Goal: Navigation & Orientation: Find specific page/section

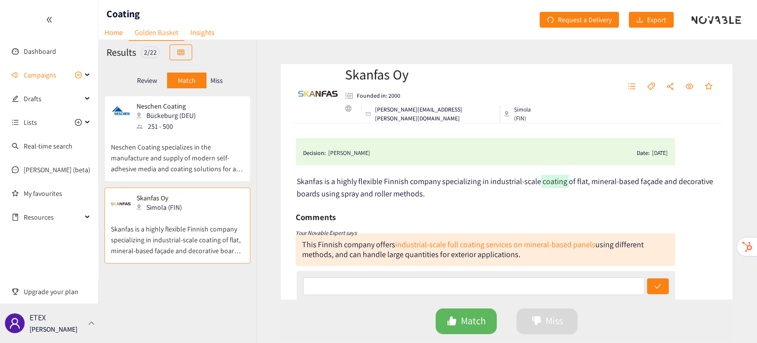
click at [82, 317] on div "ETEX [PERSON_NAME]" at bounding box center [49, 322] width 99 height 39
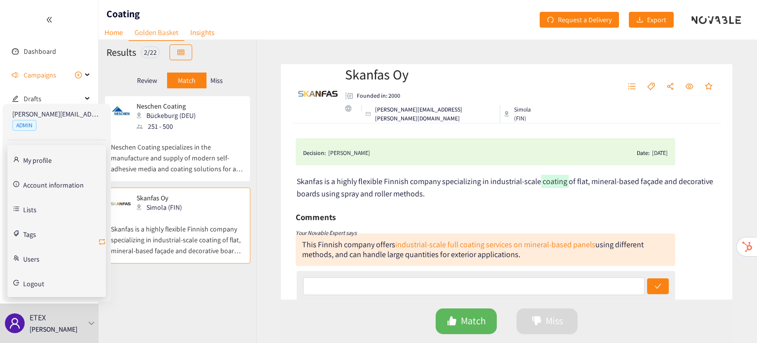
click at [103, 240] on icon "retweet" at bounding box center [102, 242] width 8 height 8
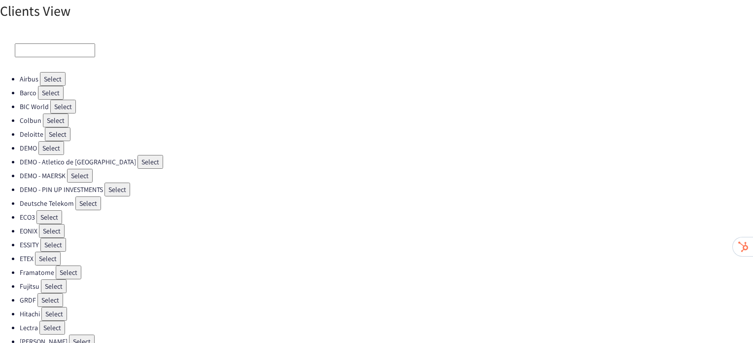
click at [52, 265] on li "Framatome Select" at bounding box center [387, 272] width 734 height 14
click at [48, 254] on button "Select" at bounding box center [48, 258] width 26 height 14
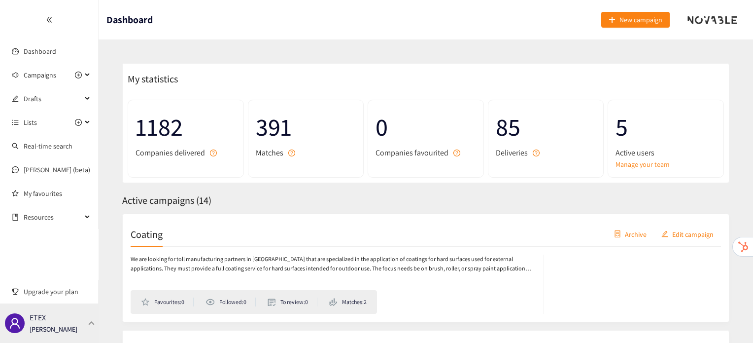
click at [80, 326] on div "ETEX [PERSON_NAME]" at bounding box center [49, 322] width 99 height 39
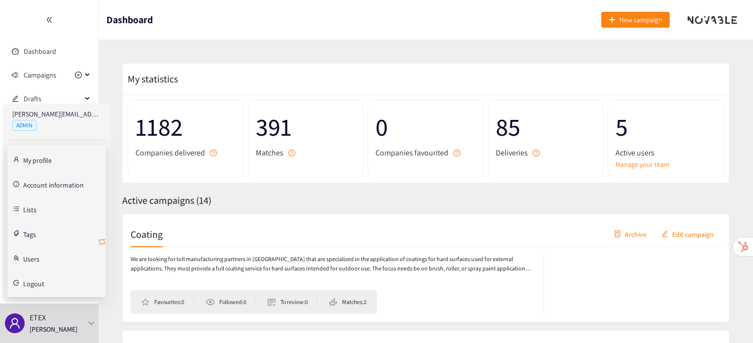
click at [99, 240] on icon "retweet" at bounding box center [102, 242] width 8 height 8
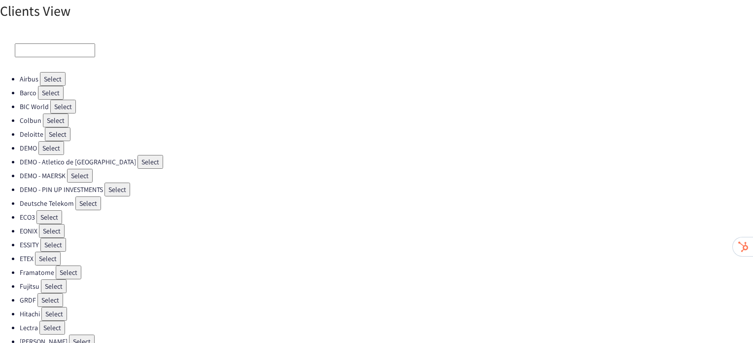
click at [47, 210] on button "Select" at bounding box center [49, 217] width 26 height 14
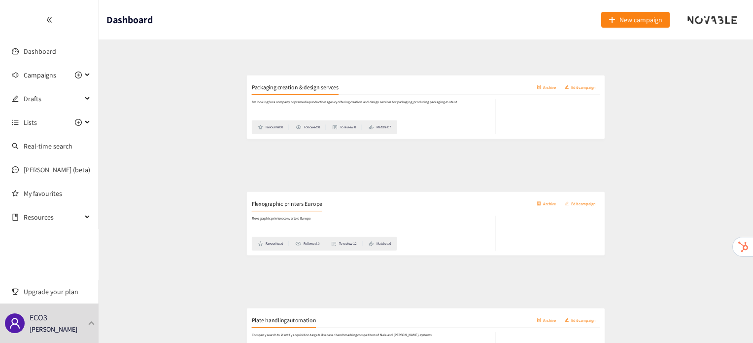
scroll to position [511, 0]
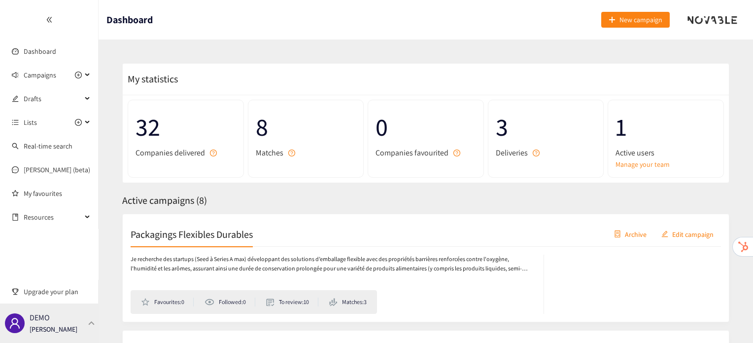
click at [55, 334] on p "[PERSON_NAME]" at bounding box center [54, 328] width 48 height 11
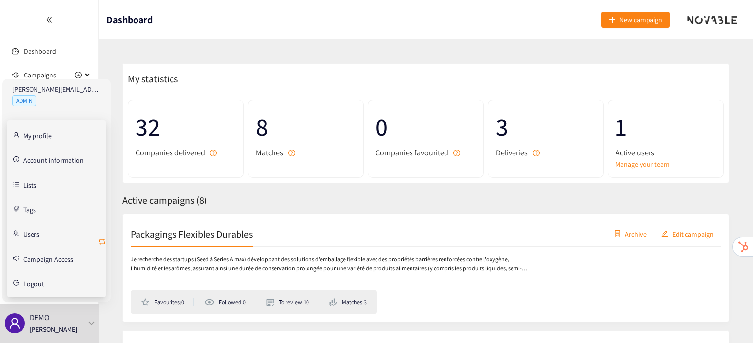
click at [104, 240] on icon "retweet" at bounding box center [102, 242] width 8 height 8
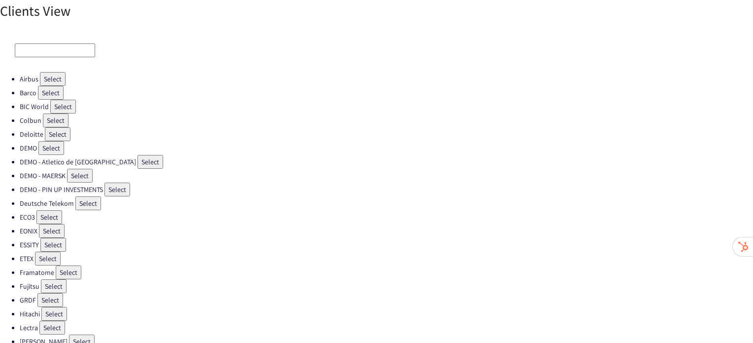
click at [53, 213] on button "Select" at bounding box center [49, 217] width 26 height 14
